Goal: Transaction & Acquisition: Purchase product/service

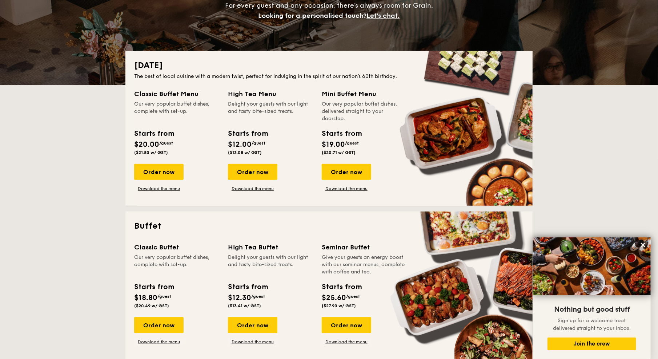
scroll to position [233, 0]
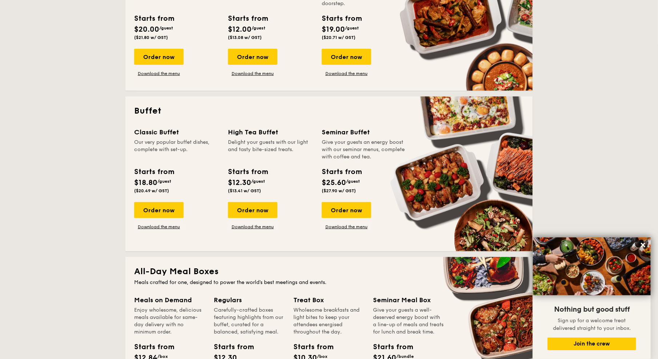
click at [172, 198] on div "Classic Buffet Our very popular buffet dishes, complete with set-up. Starts fro…" at bounding box center [181, 178] width 94 height 103
click at [166, 214] on div "Order now" at bounding box center [158, 210] width 49 height 16
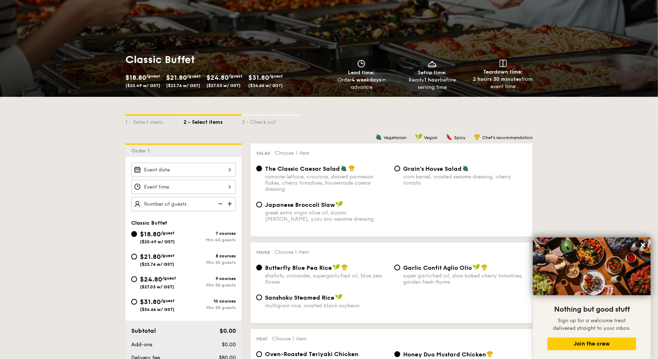
scroll to position [78, 0]
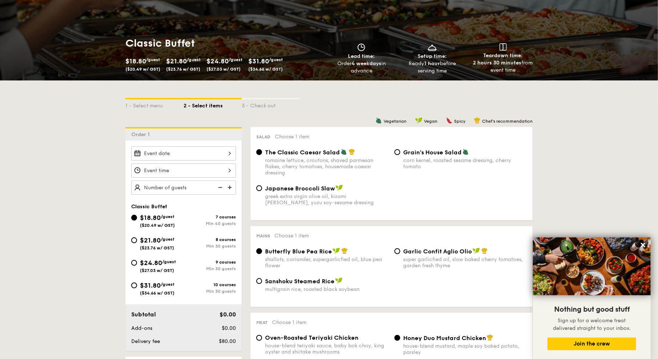
click at [173, 153] on div at bounding box center [183, 153] width 105 height 14
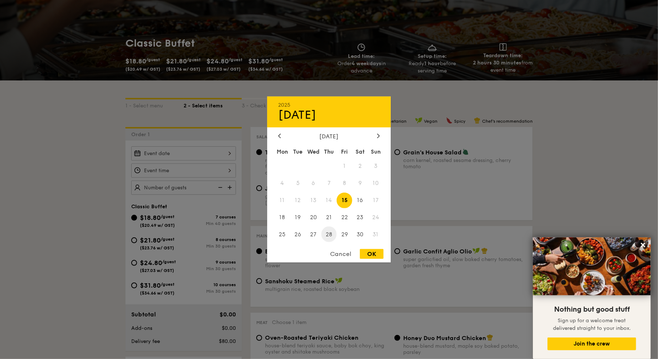
click at [331, 233] on span "28" at bounding box center [329, 234] width 16 height 16
drag, startPoint x: 372, startPoint y: 252, endPoint x: 362, endPoint y: 249, distance: 10.5
click at [371, 252] on div "OK" at bounding box center [372, 254] width 24 height 10
type input "[DATE]"
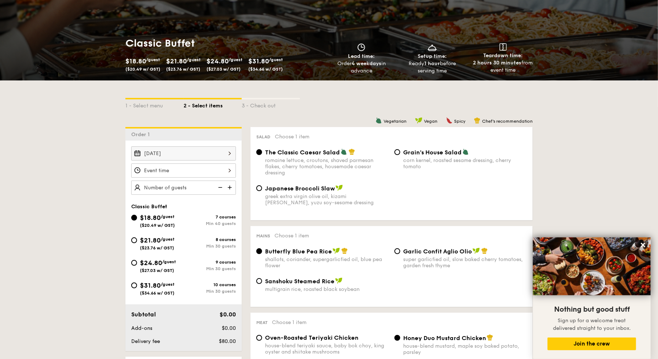
click at [185, 168] on div at bounding box center [183, 170] width 105 height 14
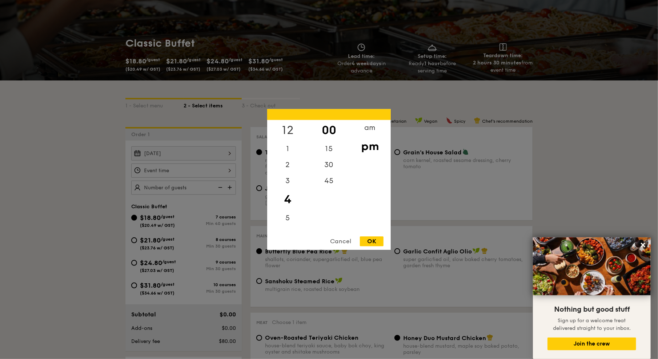
click at [292, 130] on div "12" at bounding box center [287, 130] width 41 height 21
click at [329, 165] on div "30" at bounding box center [328, 167] width 41 height 21
click at [327, 127] on div "00" at bounding box center [328, 130] width 41 height 21
click at [372, 241] on div "OK" at bounding box center [372, 241] width 24 height 10
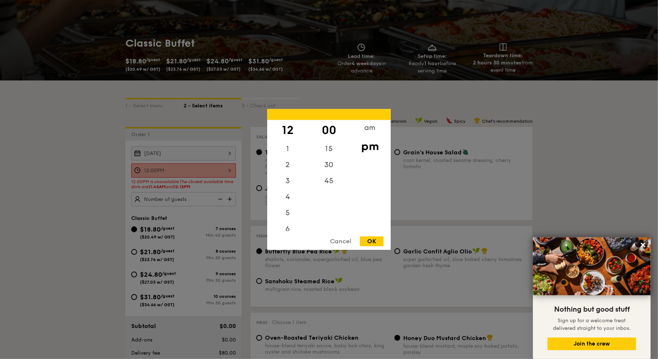
click at [217, 169] on div "12:00PM 12 1 2 3 4 5 6 7 8 9 10 11 00 15 30 45 am pm Cancel OK" at bounding box center [183, 170] width 105 height 14
click at [330, 152] on div "15" at bounding box center [328, 151] width 41 height 21
click at [362, 241] on div "OK" at bounding box center [372, 241] width 24 height 10
type input "12:15PM"
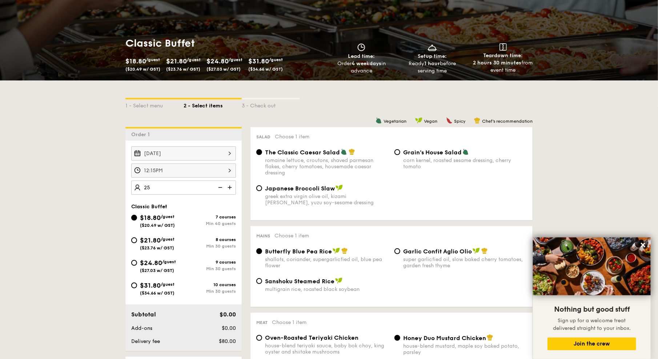
type input "40 guests"
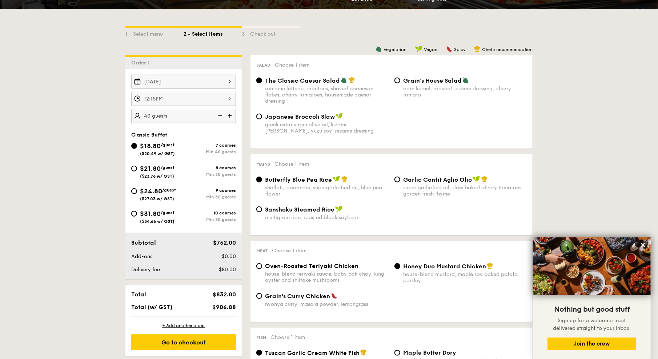
scroll to position [157, 0]
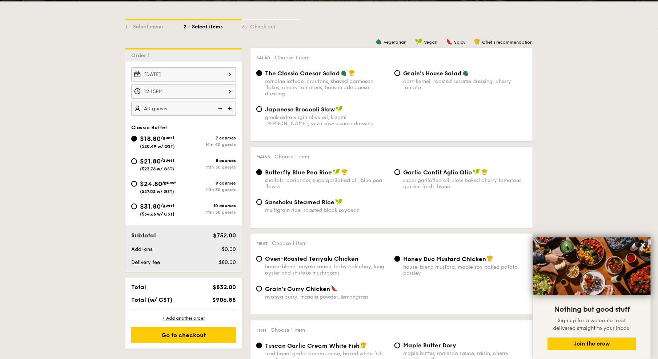
click at [150, 182] on span "$24.80" at bounding box center [151, 184] width 22 height 8
click at [137, 182] on input "$24.80 /guest ($27.03 w/ GST) 9 courses Min 30 guests" at bounding box center [134, 184] width 6 height 6
radio input "true"
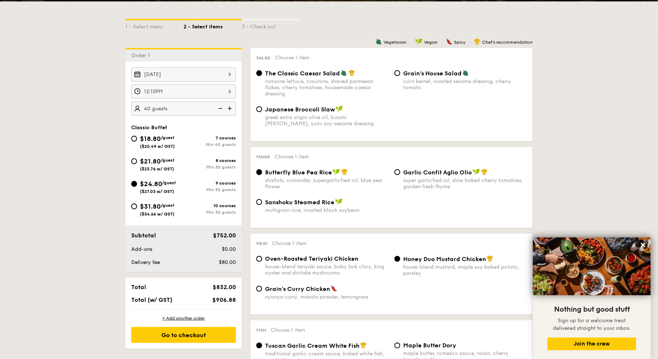
radio input "true"
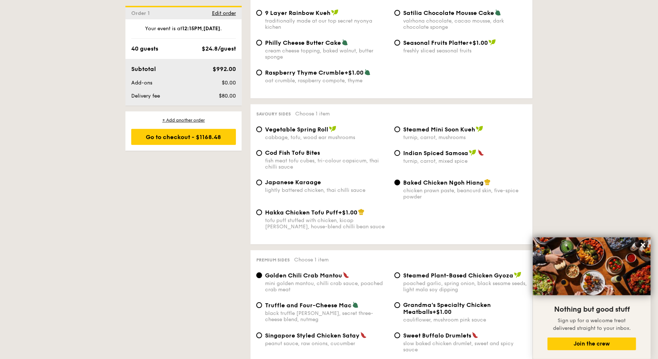
scroll to position [1181, 0]
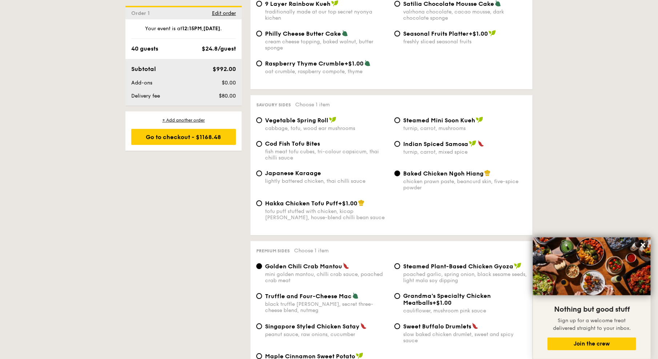
click at [435, 147] on span "Indian Spiced Samosa" at bounding box center [435, 143] width 65 height 7
click at [400, 147] on input "Indian Spiced Samosa turnip, carrot, mixed spice" at bounding box center [398, 144] width 6 height 6
radio input "true"
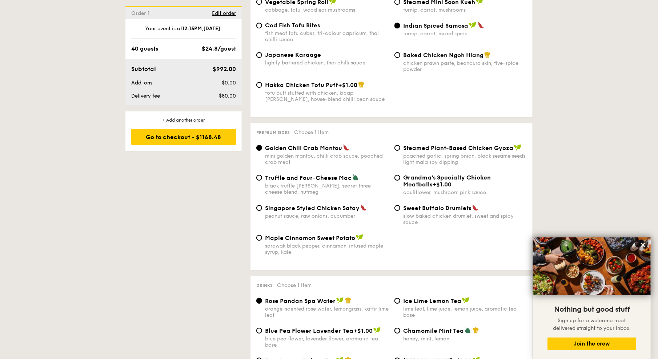
scroll to position [1300, 0]
click at [426, 151] on span "Steamed Plant-Based Chicken Gyoza" at bounding box center [458, 147] width 110 height 7
click at [400, 150] on input "Steamed Plant-Based Chicken Gyoza poached garlic, spring onion, black sesame se…" at bounding box center [398, 147] width 6 height 6
radio input "true"
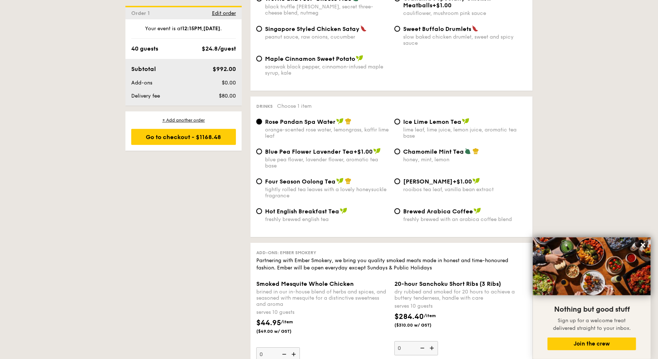
scroll to position [1481, 0]
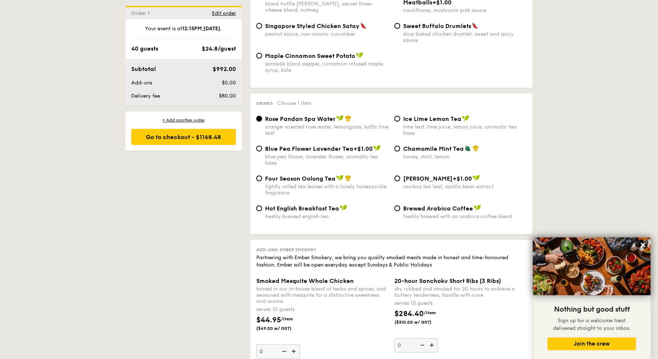
click at [442, 122] on span "Ice Lime Lemon Tea" at bounding box center [432, 118] width 58 height 7
click at [400, 121] on input "Ice Lime Lemon Tea lime leaf, lime juice, lemon juice, aromatic tea base" at bounding box center [398, 119] width 6 height 6
radio input "true"
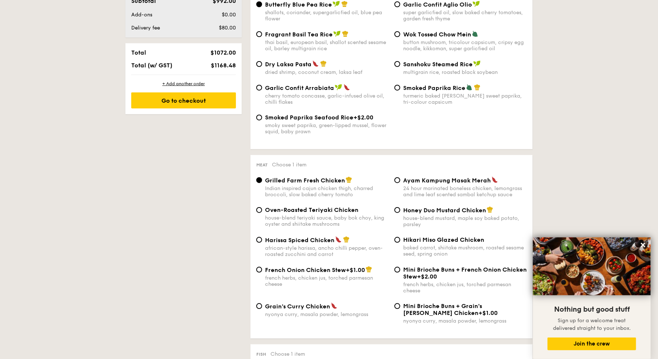
scroll to position [192, 0]
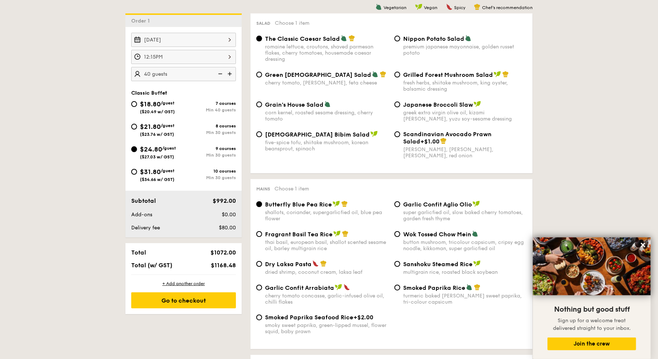
click at [222, 72] on img at bounding box center [219, 74] width 11 height 14
click at [219, 72] on img at bounding box center [219, 74] width 11 height 14
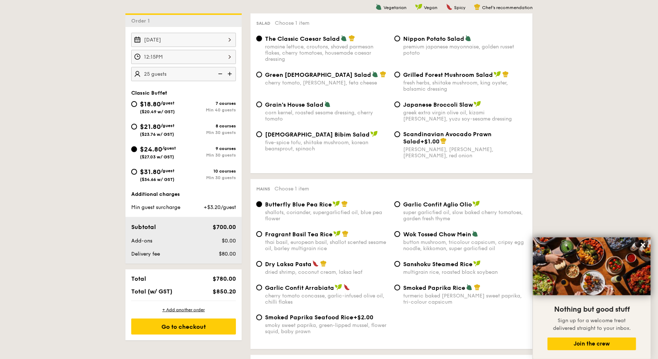
click at [219, 72] on img at bounding box center [219, 74] width 11 height 14
click at [228, 72] on img at bounding box center [230, 74] width 11 height 14
type input "25 guests"
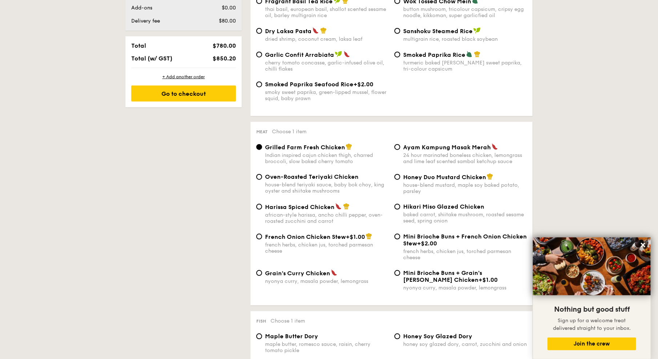
scroll to position [428, 0]
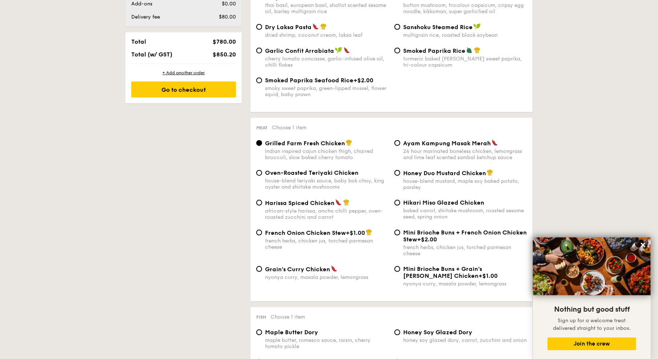
click at [409, 154] on div "24 hour marinated boneless chicken, lemongrass and lime leaf scented sambal ket…" at bounding box center [465, 154] width 124 height 12
click at [400, 146] on input "Ayam Kampung Masak Merah 24 hour marinated boneless chicken, lemongrass and lim…" at bounding box center [398, 143] width 6 height 6
radio input "true"
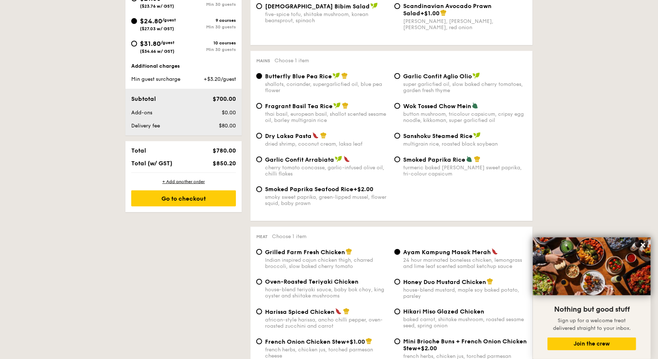
scroll to position [311, 0]
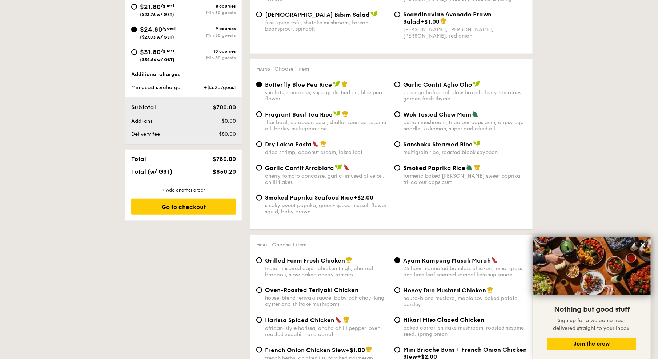
click at [308, 171] on span "Garlic Confit Arrabiata" at bounding box center [299, 167] width 69 height 7
click at [262, 171] on input "Garlic Confit Arrabiata cherry tomato concasse, garlic-infused olive oil, chill…" at bounding box center [259, 168] width 6 height 6
radio input "true"
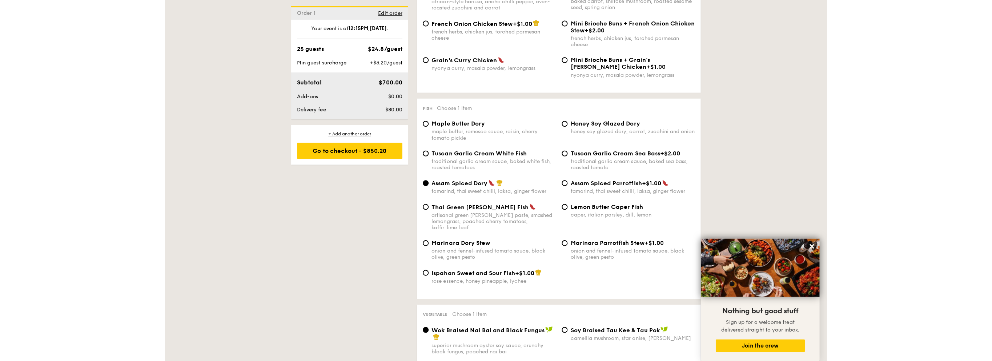
scroll to position [638, 0]
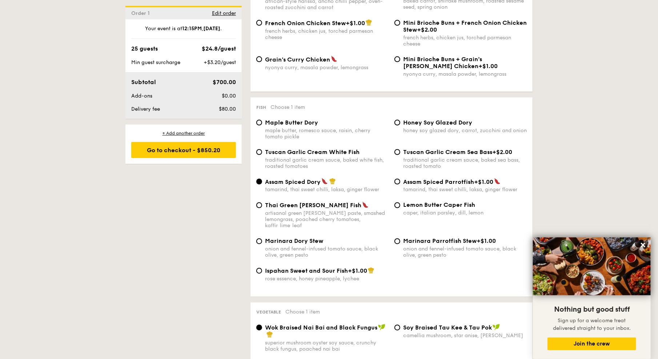
click at [337, 155] on span "Tuscan Garlic Cream White Fish" at bounding box center [312, 151] width 95 height 7
click at [262, 155] on input "Tuscan Garlic Cream White Fish traditional garlic cream sauce, baked white fish…" at bounding box center [259, 152] width 6 height 6
radio input "true"
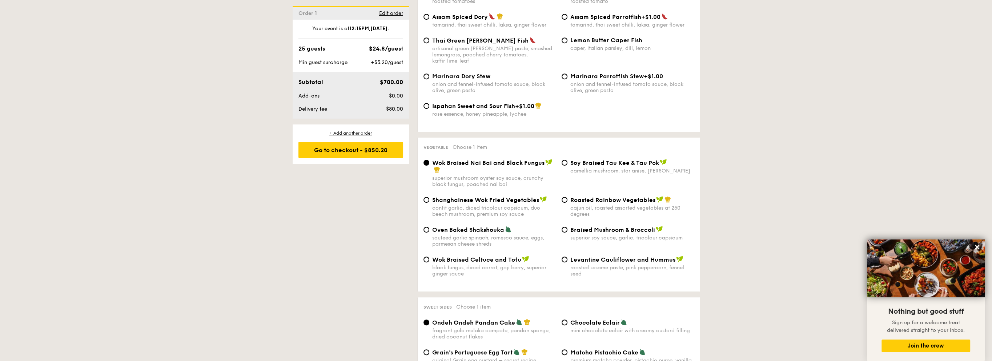
scroll to position [803, 0]
click at [606, 233] on span "Braised Mushroom & Broccoli" at bounding box center [613, 229] width 85 height 7
click at [568, 232] on input "Braised Mushroom & Broccoli superior soy sauce, garlic, tricolour capsicum" at bounding box center [565, 229] width 6 height 6
radio input "true"
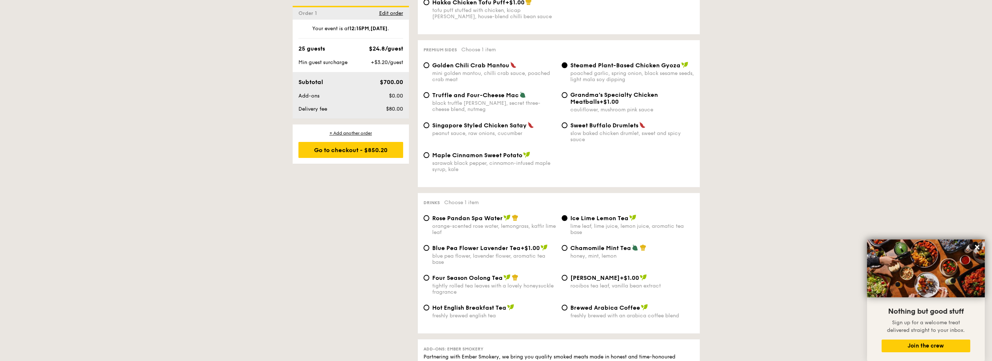
scroll to position [1380, 0]
click at [493, 130] on span "Singapore Styled Chicken Satay" at bounding box center [479, 126] width 95 height 7
click at [429, 129] on input "Singapore Styled Chicken Satay peanut sauce, raw onions, cucumber" at bounding box center [427, 127] width 6 height 6
radio input "true"
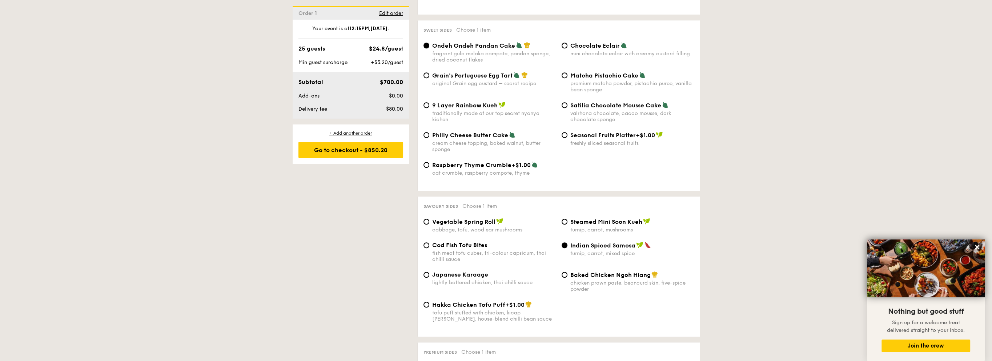
scroll to position [1030, 0]
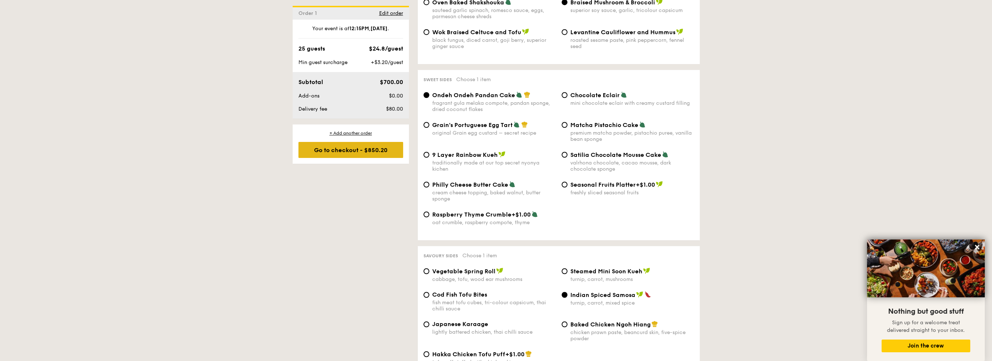
click at [370, 151] on div "Go to checkout - $850.20" at bounding box center [351, 150] width 105 height 16
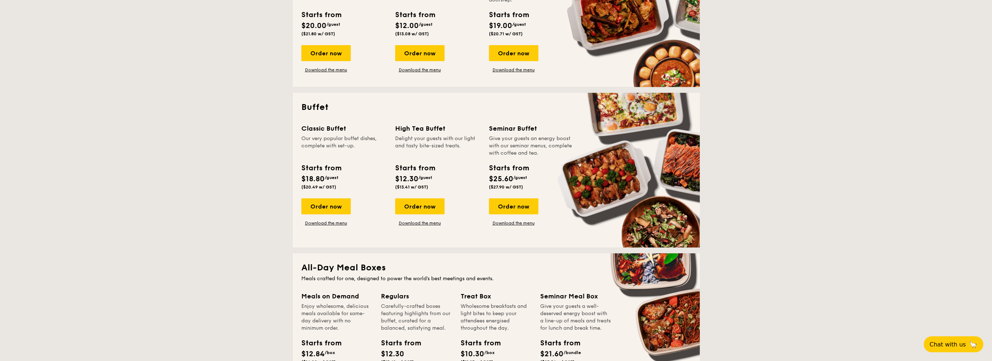
scroll to position [244, 0]
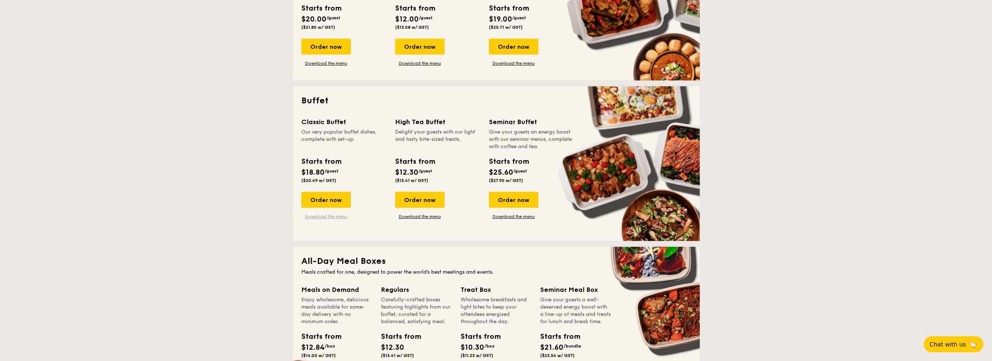
click at [329, 217] on link "Download the menu" at bounding box center [325, 216] width 49 height 6
